Goal: Find specific page/section: Find specific page/section

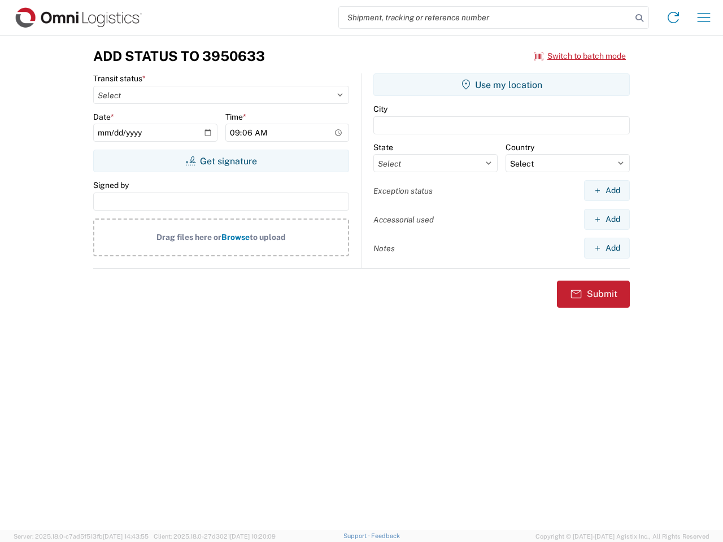
click at [485, 18] on input "search" at bounding box center [485, 17] width 292 height 21
click at [639, 18] on icon at bounding box center [639, 18] width 16 height 16
click at [673, 18] on icon at bounding box center [673, 17] width 18 height 18
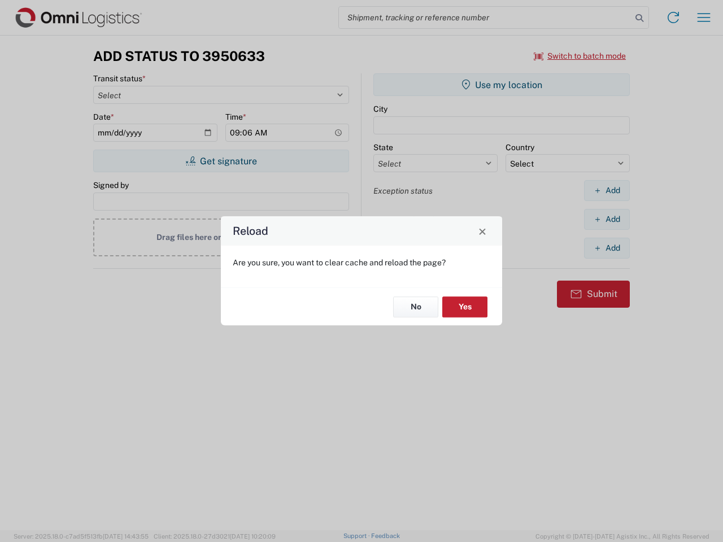
click at [704, 18] on div "Reload Are you sure, you want to clear cache and reload the page? No Yes" at bounding box center [361, 271] width 723 height 542
click at [580, 56] on div "Reload Are you sure, you want to clear cache and reload the page? No Yes" at bounding box center [361, 271] width 723 height 542
click at [221, 161] on div "Reload Are you sure, you want to clear cache and reload the page? No Yes" at bounding box center [361, 271] width 723 height 542
click at [501, 85] on div "Reload Are you sure, you want to clear cache and reload the page? No Yes" at bounding box center [361, 271] width 723 height 542
click at [606, 190] on div "Reload Are you sure, you want to clear cache and reload the page? No Yes" at bounding box center [361, 271] width 723 height 542
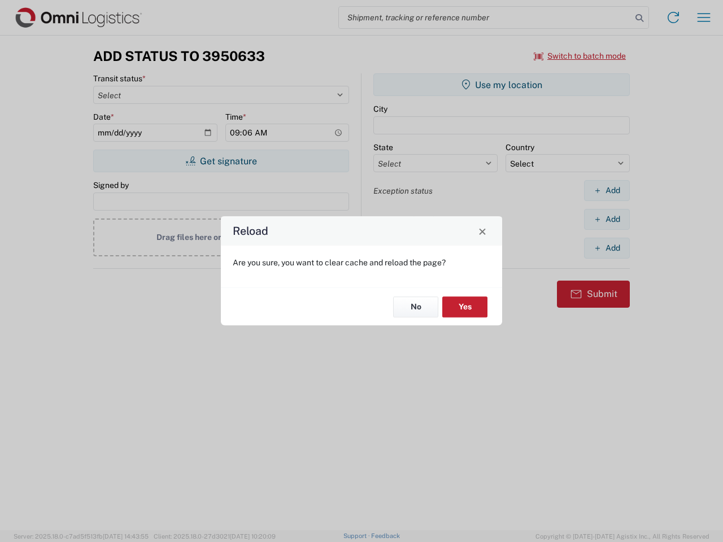
click at [606, 219] on div "Reload Are you sure, you want to clear cache and reload the page? No Yes" at bounding box center [361, 271] width 723 height 542
click at [606, 248] on div "Reload Are you sure, you want to clear cache and reload the page? No Yes" at bounding box center [361, 271] width 723 height 542
